Goal: Transaction & Acquisition: Purchase product/service

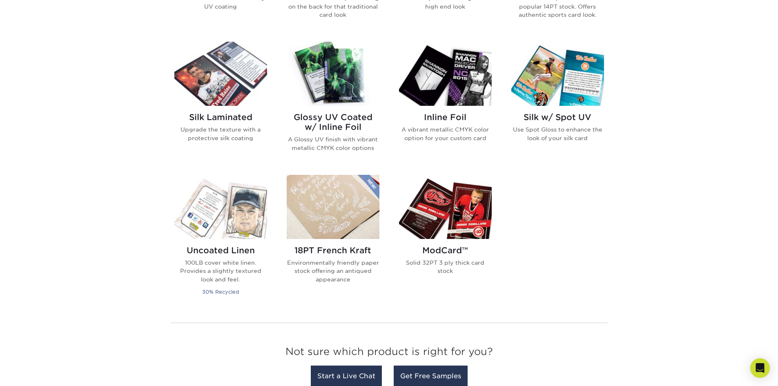
scroll to position [449, 0]
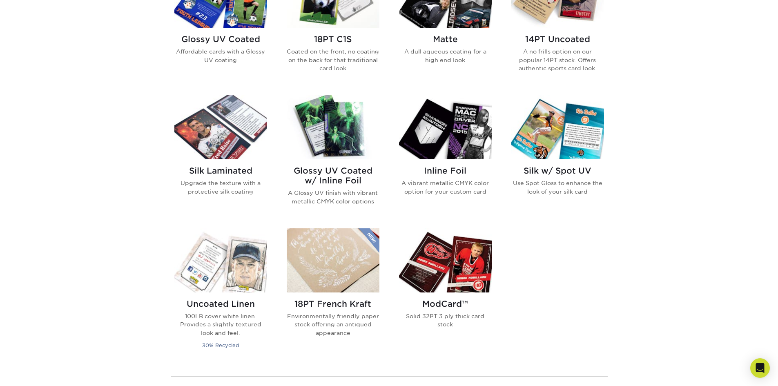
click at [443, 147] on img at bounding box center [445, 127] width 93 height 64
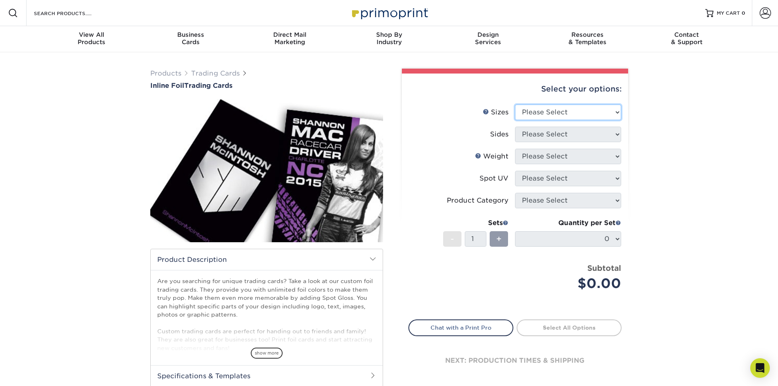
click at [594, 110] on select "Please Select 2.5" x 3.5"" at bounding box center [568, 113] width 106 height 16
select select "2.50x3.50"
click at [515, 105] on select "Please Select 2.5" x 3.5"" at bounding box center [568, 113] width 106 height 16
click at [579, 134] on select "Please Select Print Both Sides - Foil Back Only Print Both Sides - Foil Both Si…" at bounding box center [568, 135] width 106 height 16
select select "34527644-b4fd-4ffb-9092-1318eefcd9d9"
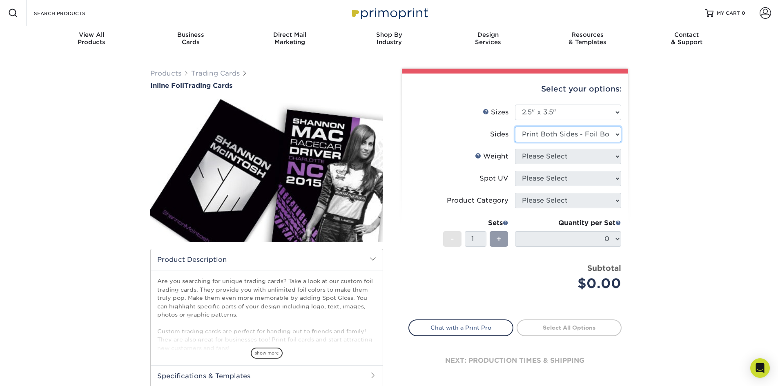
click at [515, 127] on select "Please Select Print Both Sides - Foil Back Only Print Both Sides - Foil Both Si…" at bounding box center [568, 135] width 106 height 16
click at [592, 158] on select "Please Select 16PT" at bounding box center [568, 157] width 106 height 16
select select "16PT"
click at [515, 149] on select "Please Select 16PT" at bounding box center [568, 157] width 106 height 16
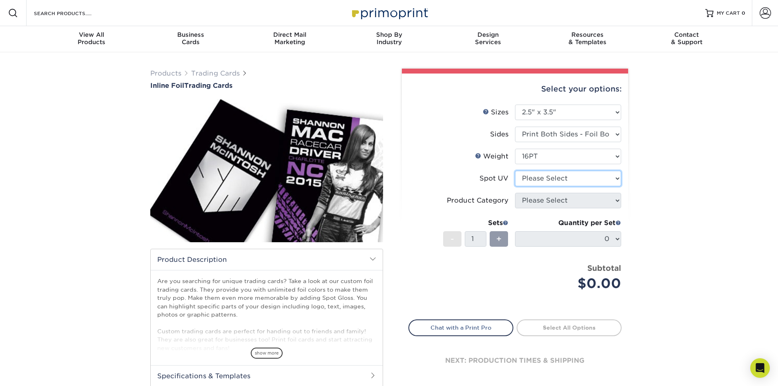
click at [563, 179] on select "Please Select No Spot UV Front and Back (Both Sides) Front Only Back Only" at bounding box center [568, 179] width 106 height 16
click at [515, 171] on select "Please Select No Spot UV Front and Back (Both Sides) Front Only Back Only" at bounding box center [568, 179] width 106 height 16
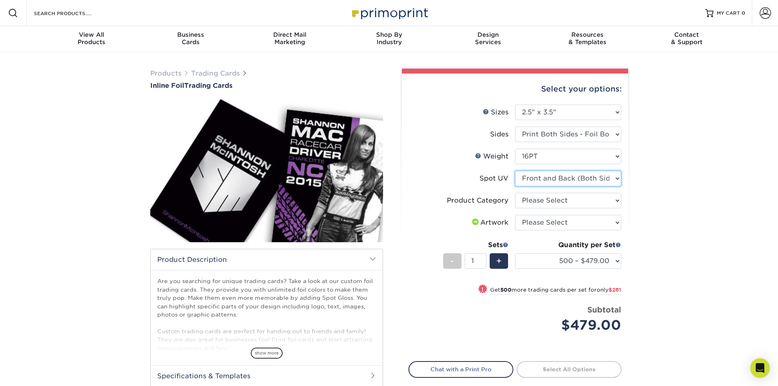
click at [610, 181] on select "Please Select No Spot UV Front and Back (Both Sides) Front Only Back Only" at bounding box center [568, 179] width 106 height 16
select select "3"
click at [515, 171] on select "Please Select No Spot UV Front and Back (Both Sides) Front Only Back Only" at bounding box center [568, 179] width 106 height 16
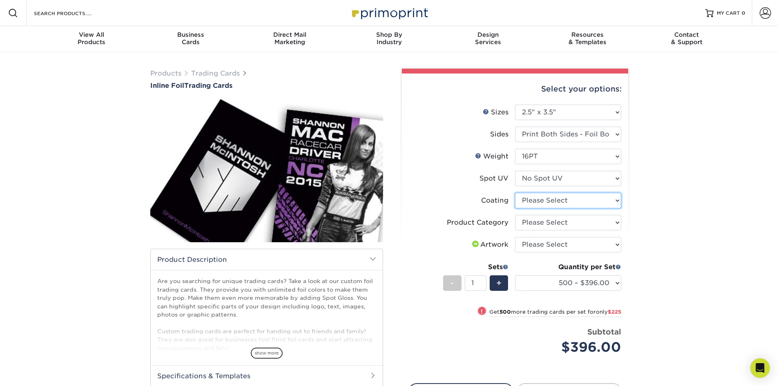
click at [616, 200] on select at bounding box center [568, 201] width 106 height 16
select select "3e7618de-abca-4bda-9f97-8b9129e913d8"
click at [515, 193] on select at bounding box center [568, 201] width 106 height 16
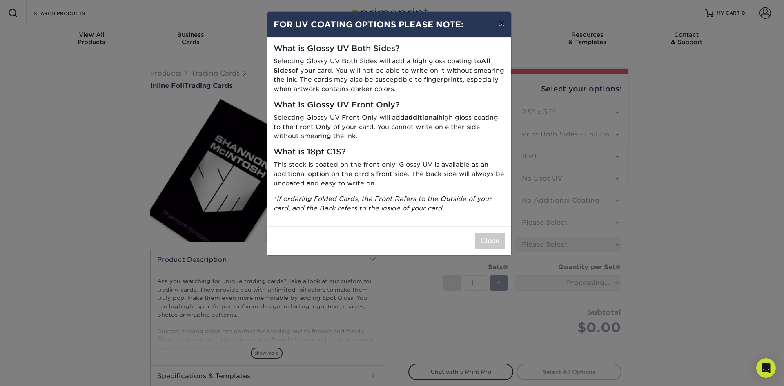
click at [506, 22] on button "×" at bounding box center [501, 23] width 19 height 23
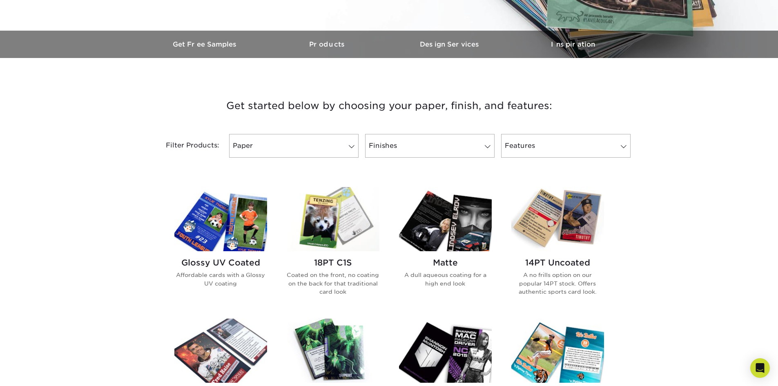
scroll to position [286, 0]
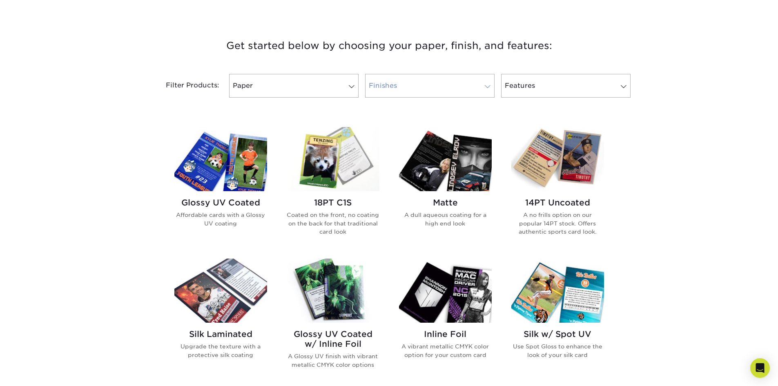
click at [473, 92] on link "Finishes" at bounding box center [430, 86] width 130 height 24
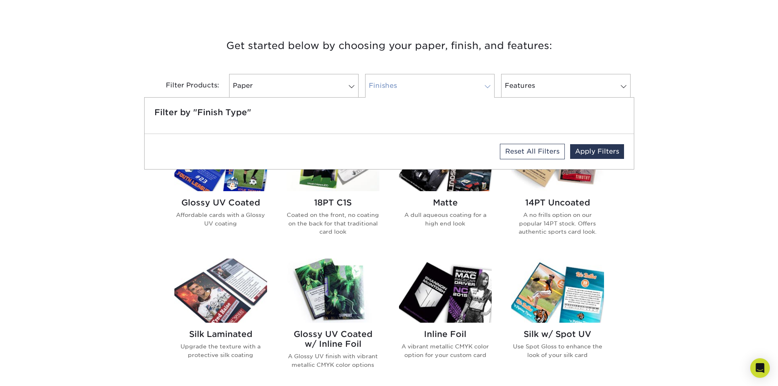
click at [473, 92] on link "Finishes" at bounding box center [430, 86] width 130 height 24
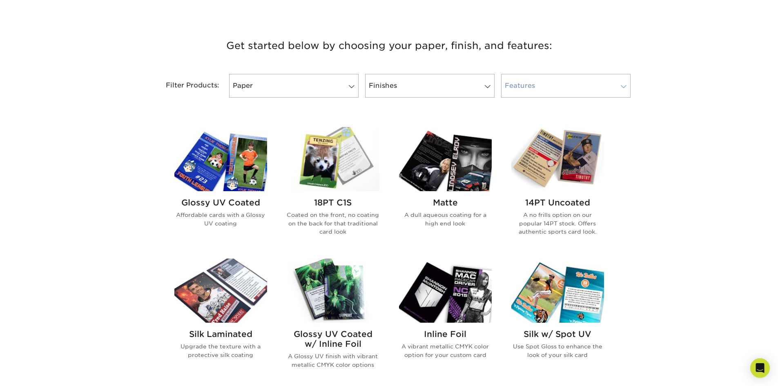
click at [620, 92] on link "Features" at bounding box center [566, 86] width 130 height 24
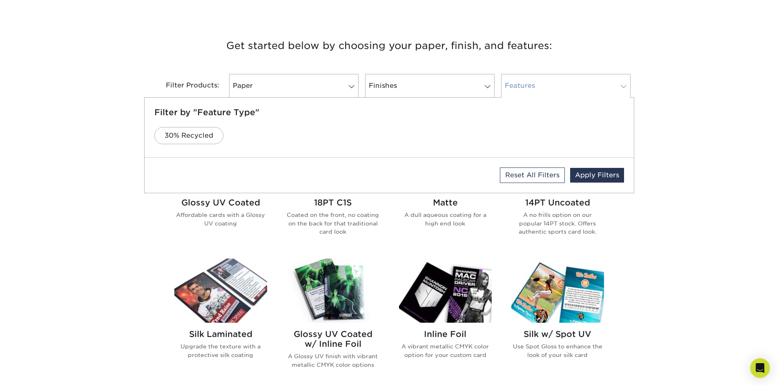
click at [620, 92] on link "Features" at bounding box center [566, 86] width 130 height 24
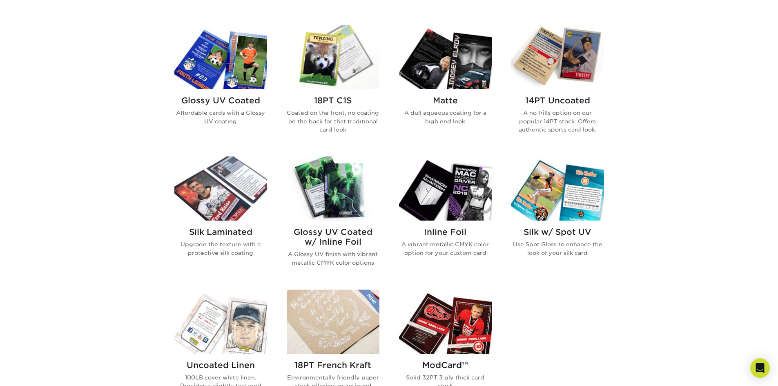
scroll to position [368, 0]
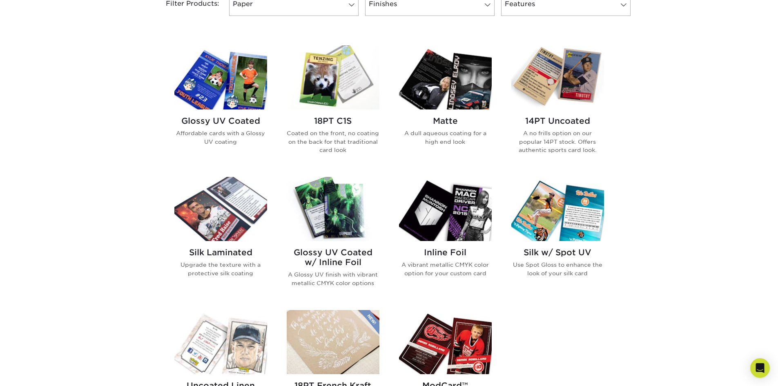
click at [334, 246] on div "Glossy UV Coated w/ Inline Foil A Glossy UV finish with vibrant metallic CMYK c…" at bounding box center [333, 270] width 93 height 59
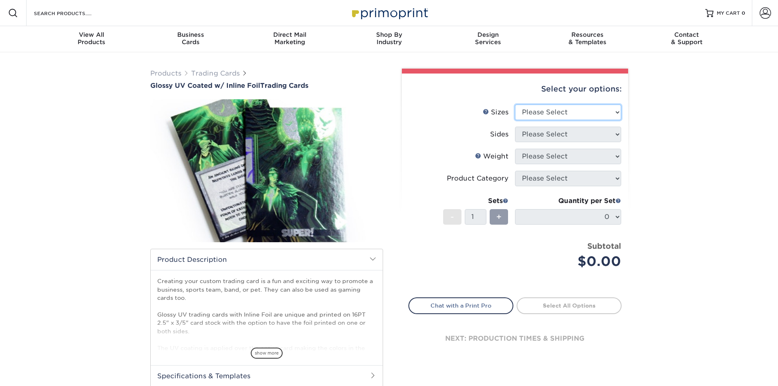
click at [608, 112] on select "Please Select 2.5" x 3.5"" at bounding box center [568, 113] width 106 height 16
click at [579, 145] on li "Sides Please Select" at bounding box center [515, 138] width 212 height 22
click at [605, 112] on select "Please Select 2.5" x 3.5"" at bounding box center [568, 113] width 106 height 16
select select "2.50x3.50"
click at [515, 105] on select "Please Select 2.5" x 3.5"" at bounding box center [568, 113] width 106 height 16
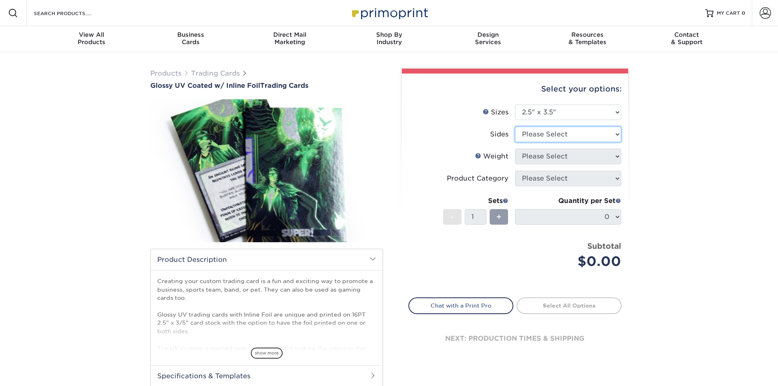
click at [588, 132] on select "Please Select Print Both Sides - Foil Back Only Print Both Sides - Foil Both Si…" at bounding box center [568, 135] width 106 height 16
select select "a75ac2f1-9911-48d6-841d-245b5ac08f27"
click at [515, 127] on select "Please Select Print Both Sides - Foil Back Only Print Both Sides - Foil Both Si…" at bounding box center [568, 135] width 106 height 16
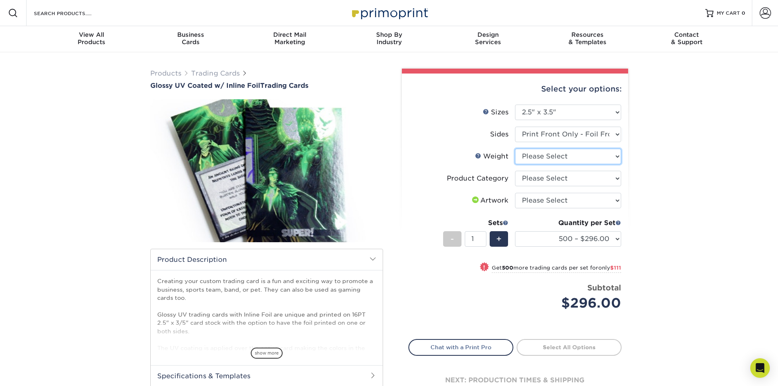
click at [610, 154] on select "Please Select 16PT" at bounding box center [568, 157] width 106 height 16
select select "16PT"
click at [515, 149] on select "Please Select 16PT" at bounding box center [568, 157] width 106 height 16
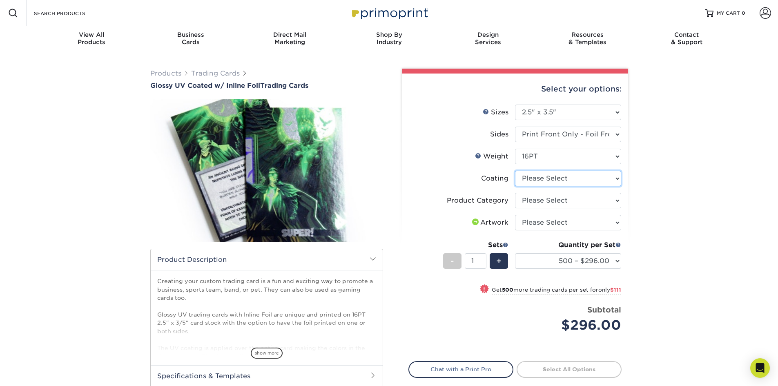
click at [602, 181] on select at bounding box center [568, 179] width 106 height 16
click at [674, 176] on div "Products Trading Cards Glossy UV Coated w/ Inline Foil Trading Cards /" at bounding box center [389, 257] width 778 height 410
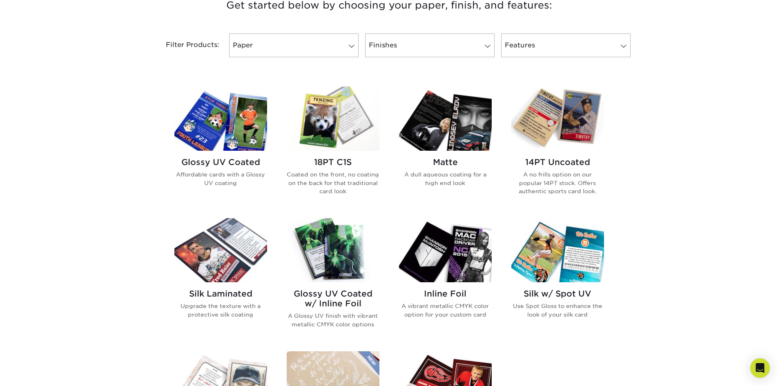
scroll to position [327, 0]
